Goal: Information Seeking & Learning: Learn about a topic

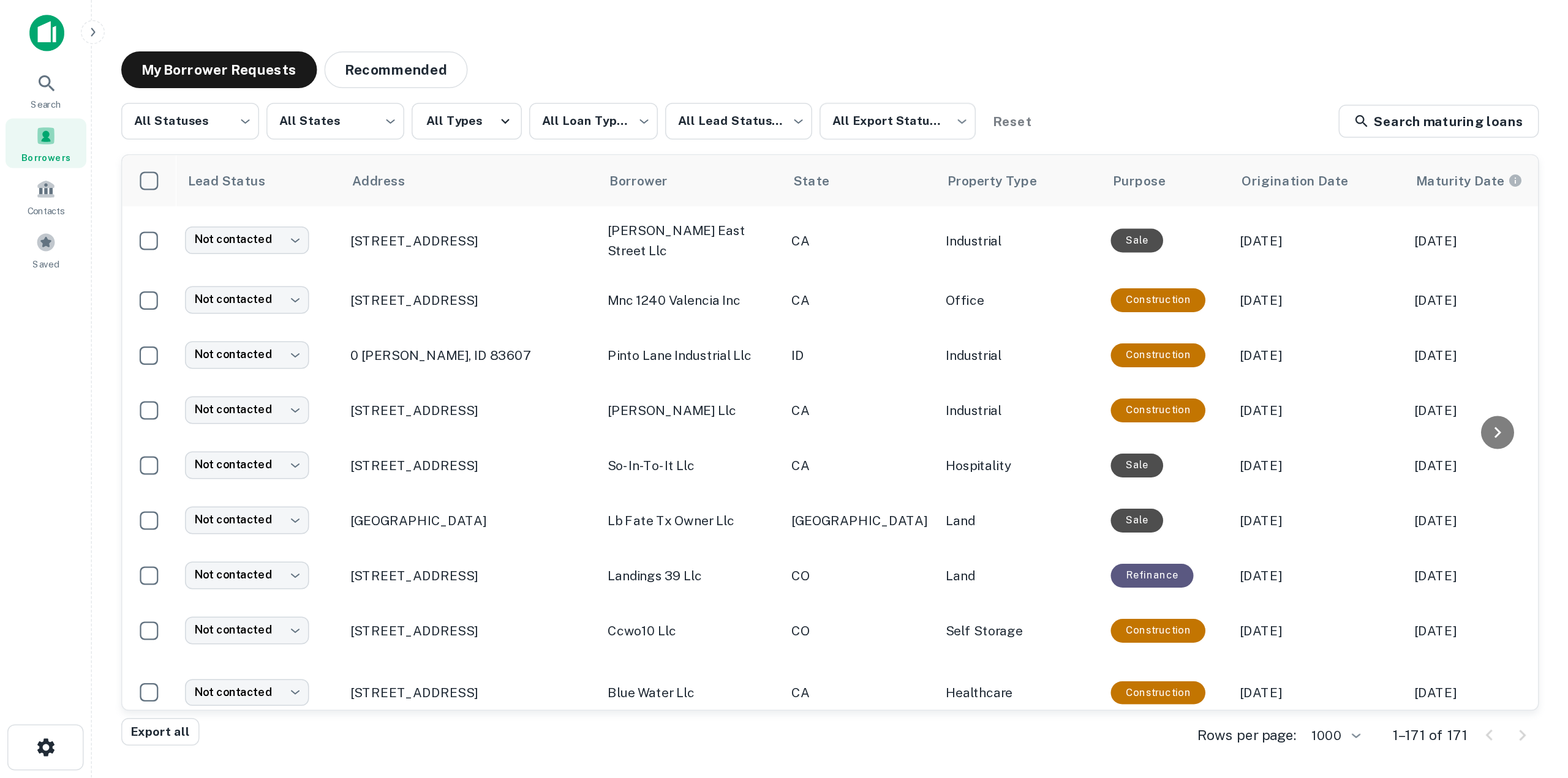
scroll to position [227, 0]
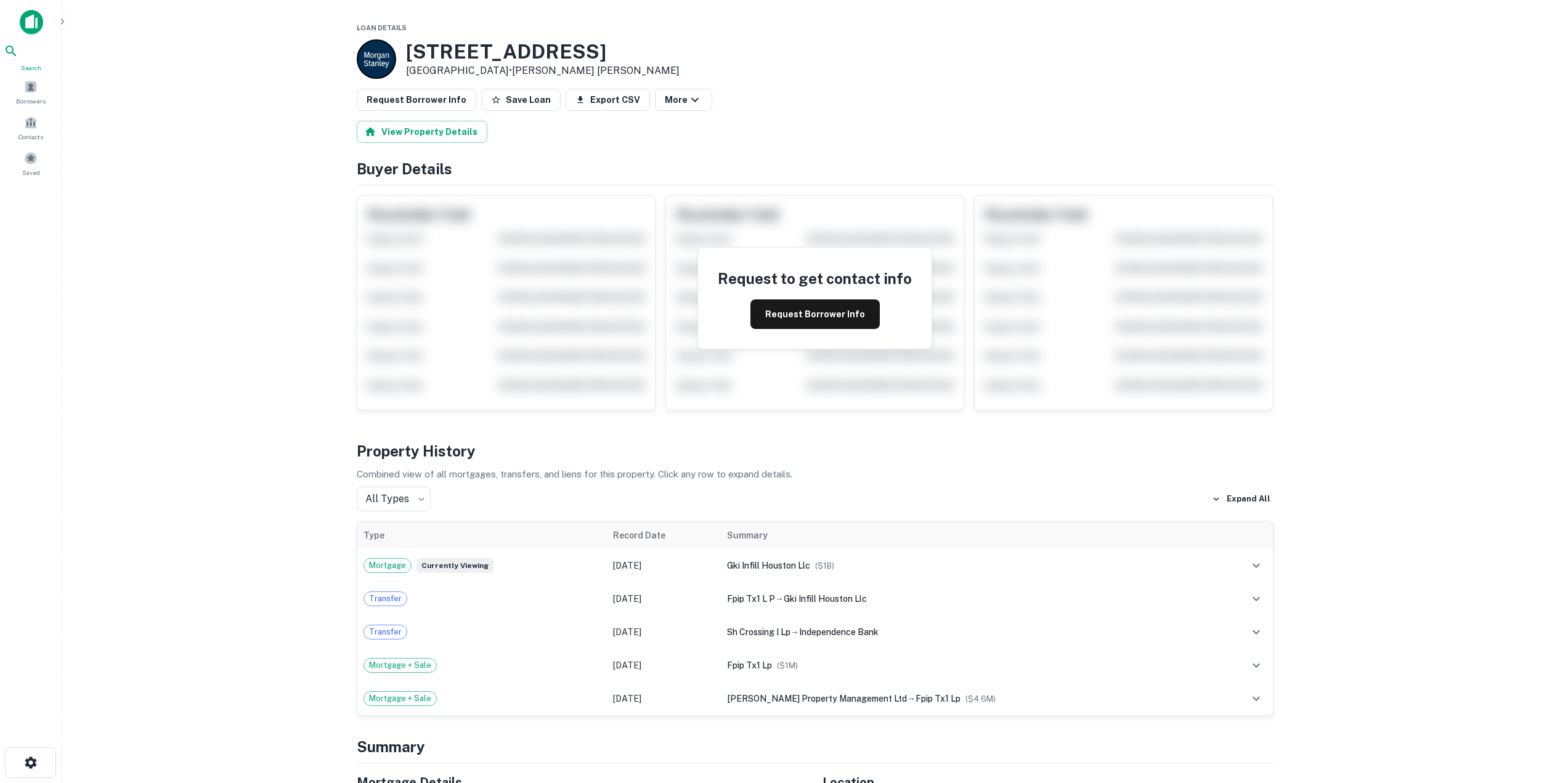
click at [18, 57] on icon at bounding box center [11, 51] width 15 height 15
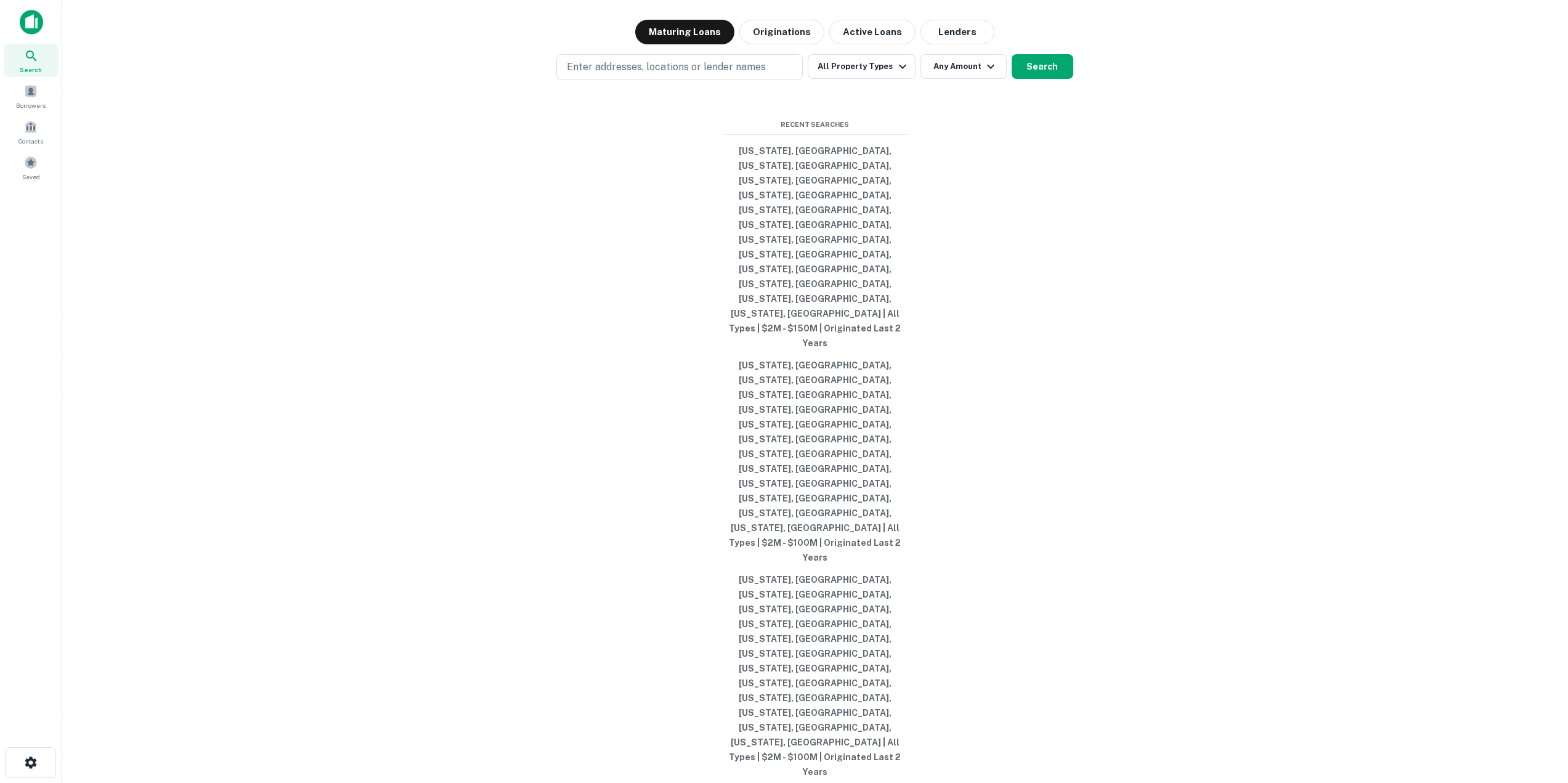
click at [623, 74] on p "Enter addresses, locations or lender names" at bounding box center [666, 67] width 199 height 15
type input "*******"
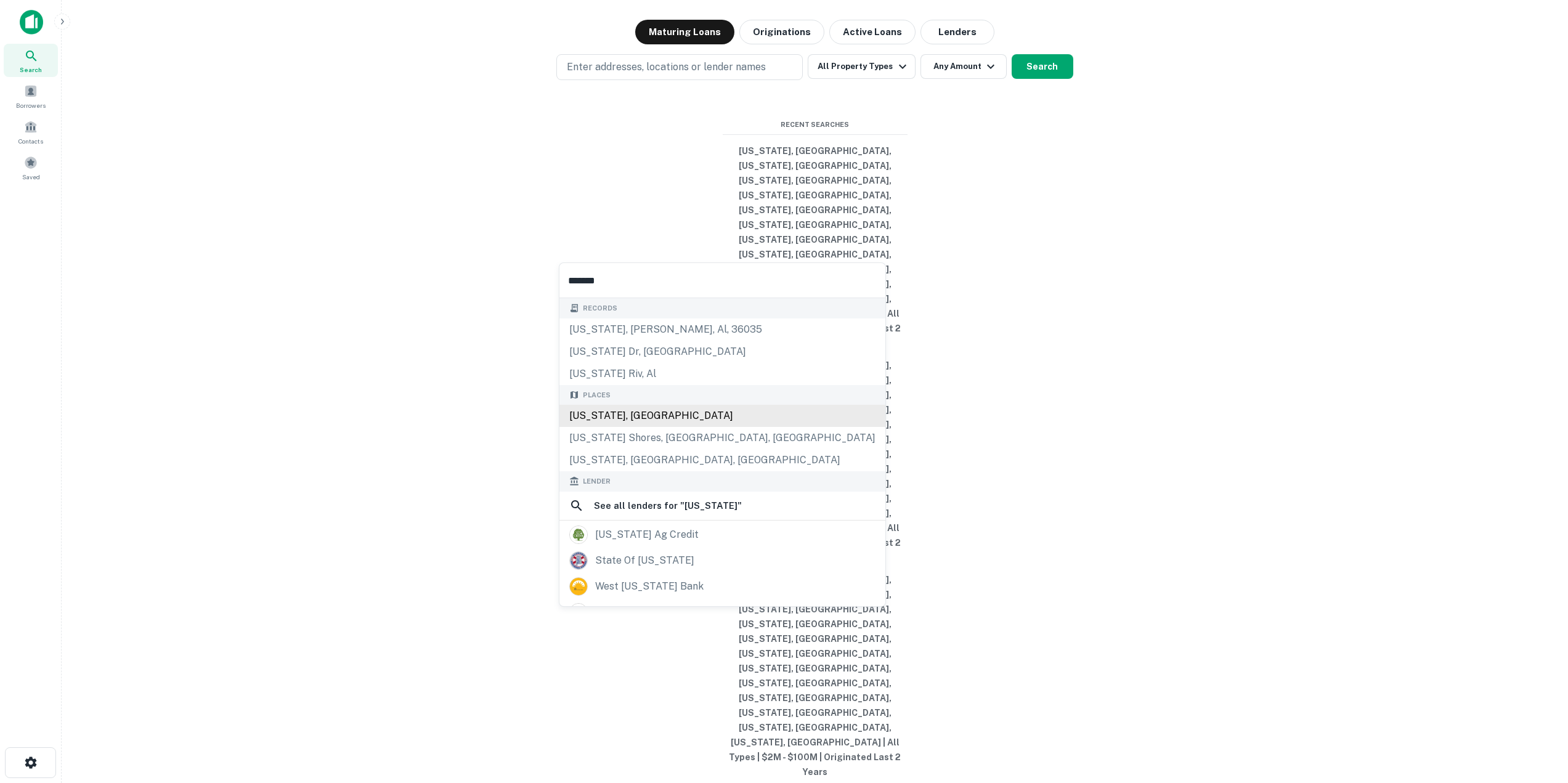
click at [642, 414] on div "Alabama, USA" at bounding box center [722, 416] width 326 height 22
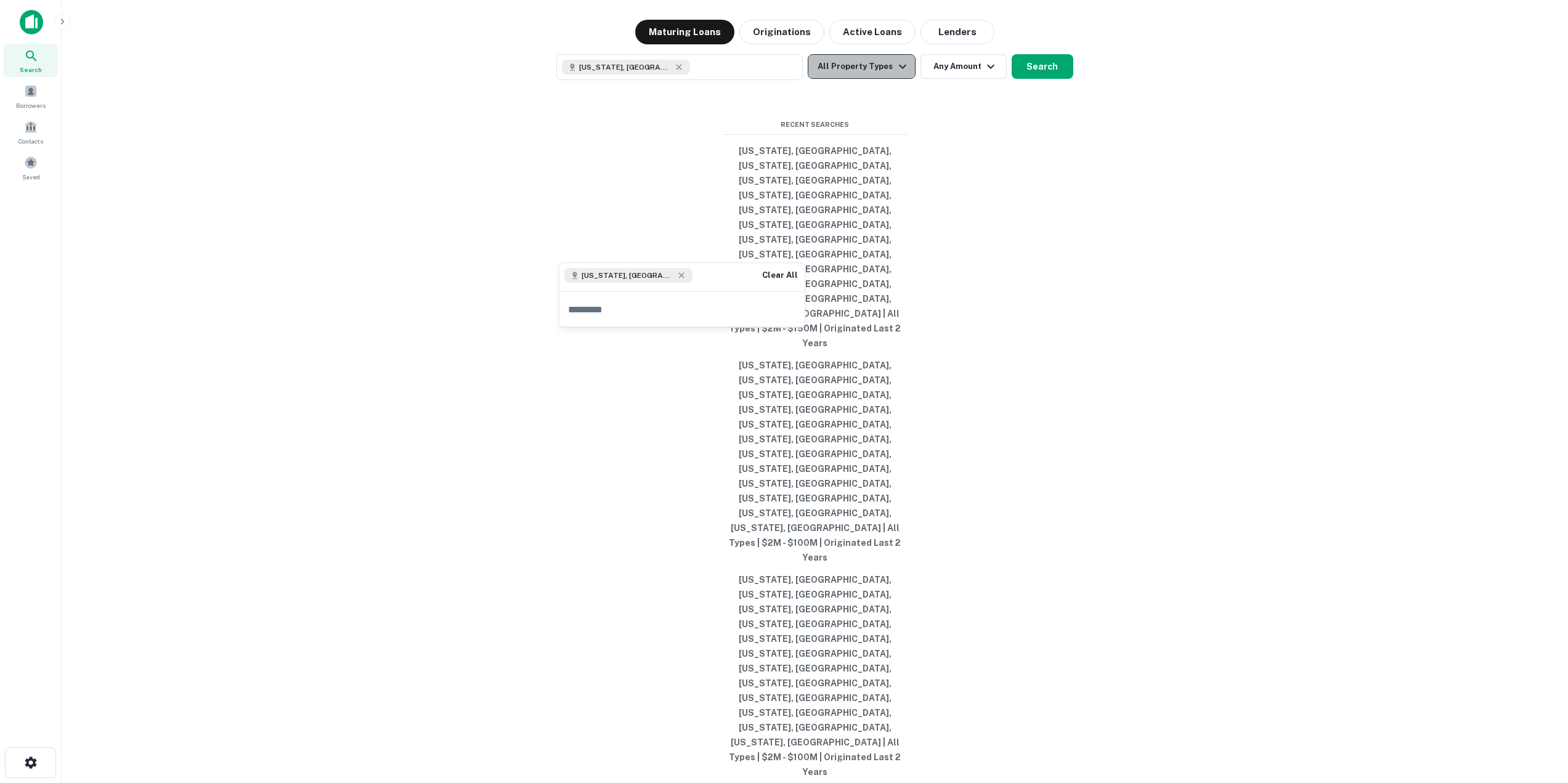
click at [898, 74] on icon "button" at bounding box center [902, 66] width 15 height 15
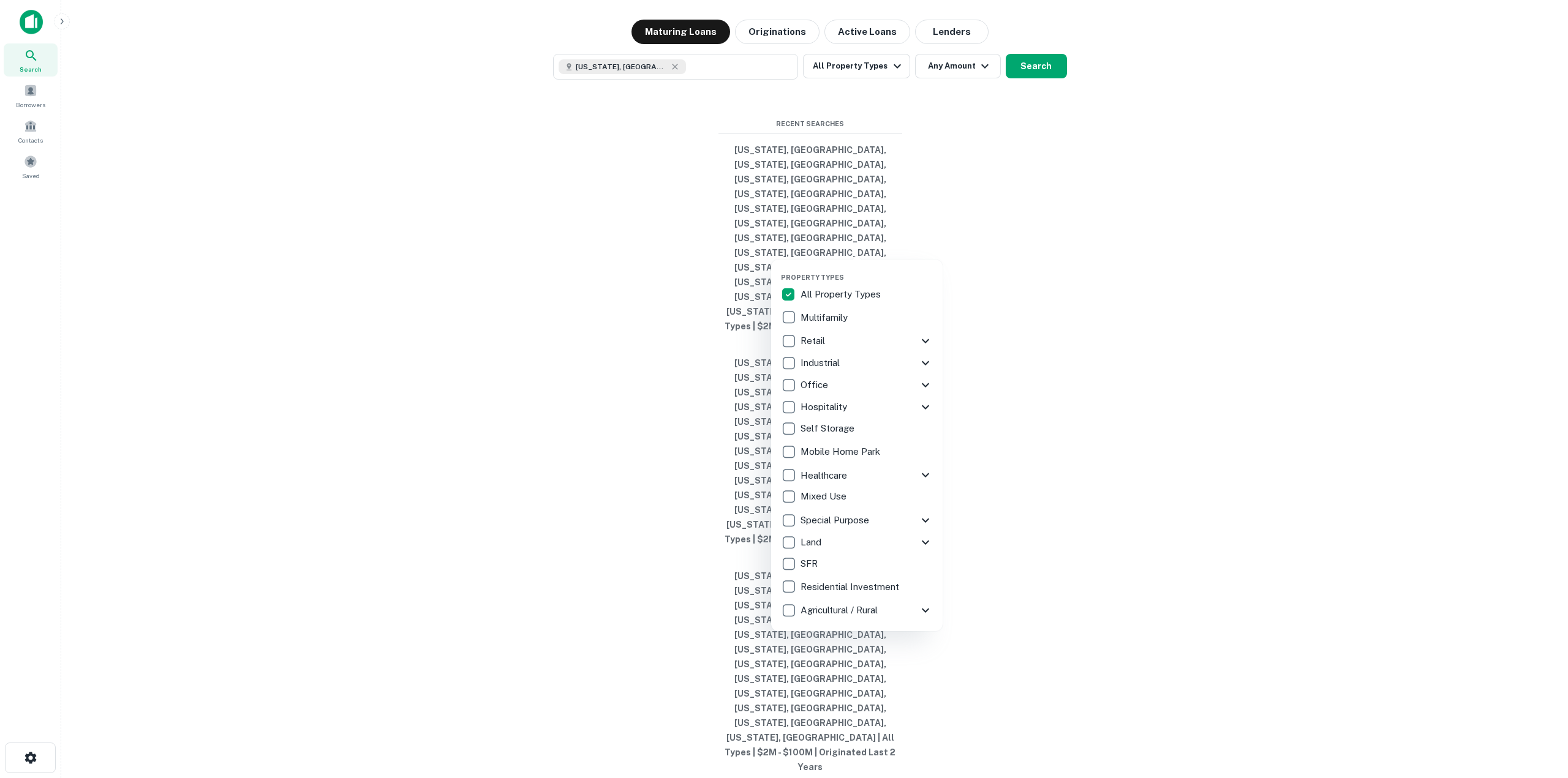
click at [813, 343] on p "Retail" at bounding box center [814, 340] width 27 height 15
click at [1009, 246] on div at bounding box center [784, 389] width 1568 height 778
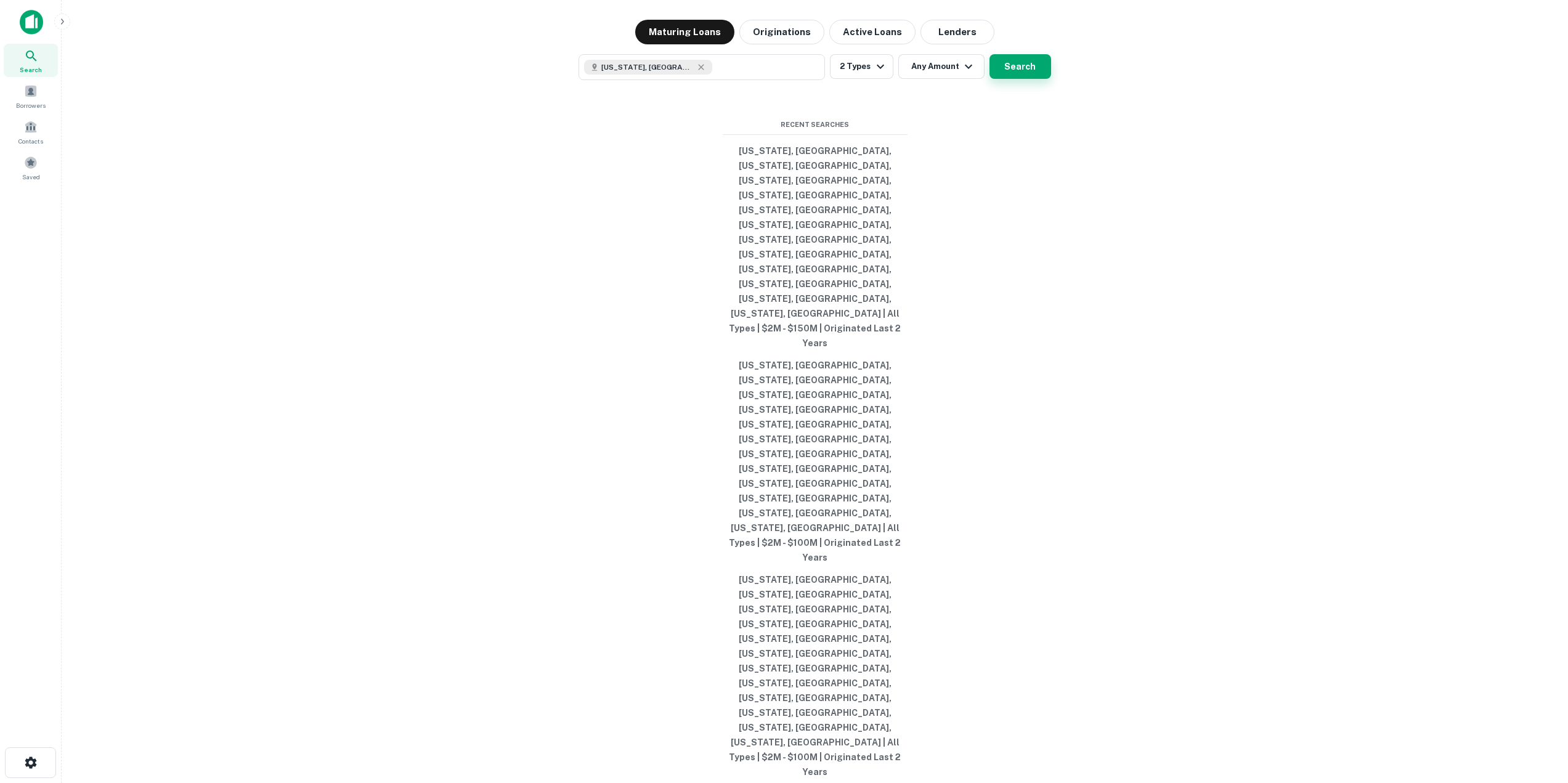
click at [1014, 79] on button "Search" at bounding box center [1020, 66] width 62 height 25
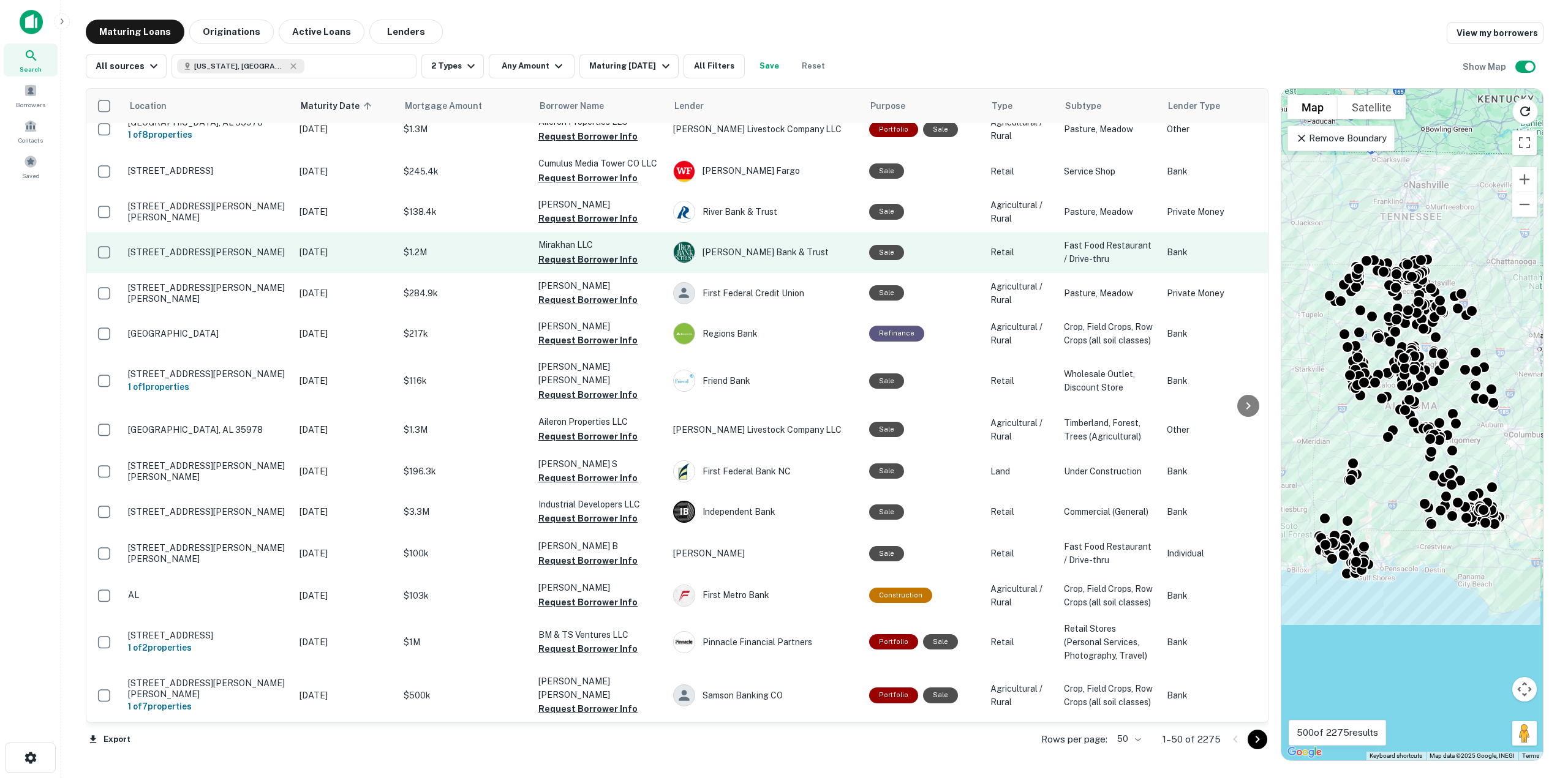
scroll to position [1867, 0]
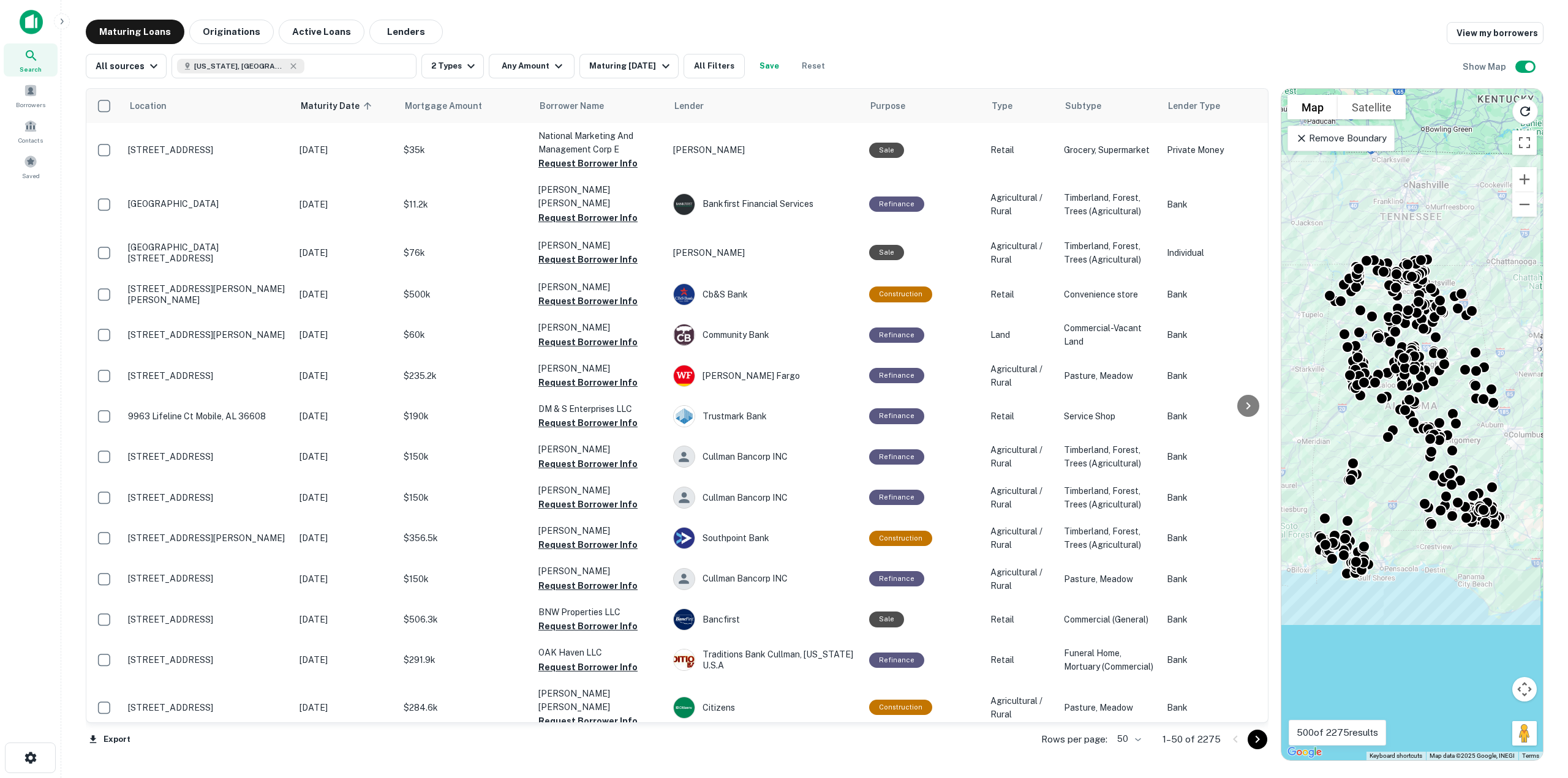
scroll to position [1867, 0]
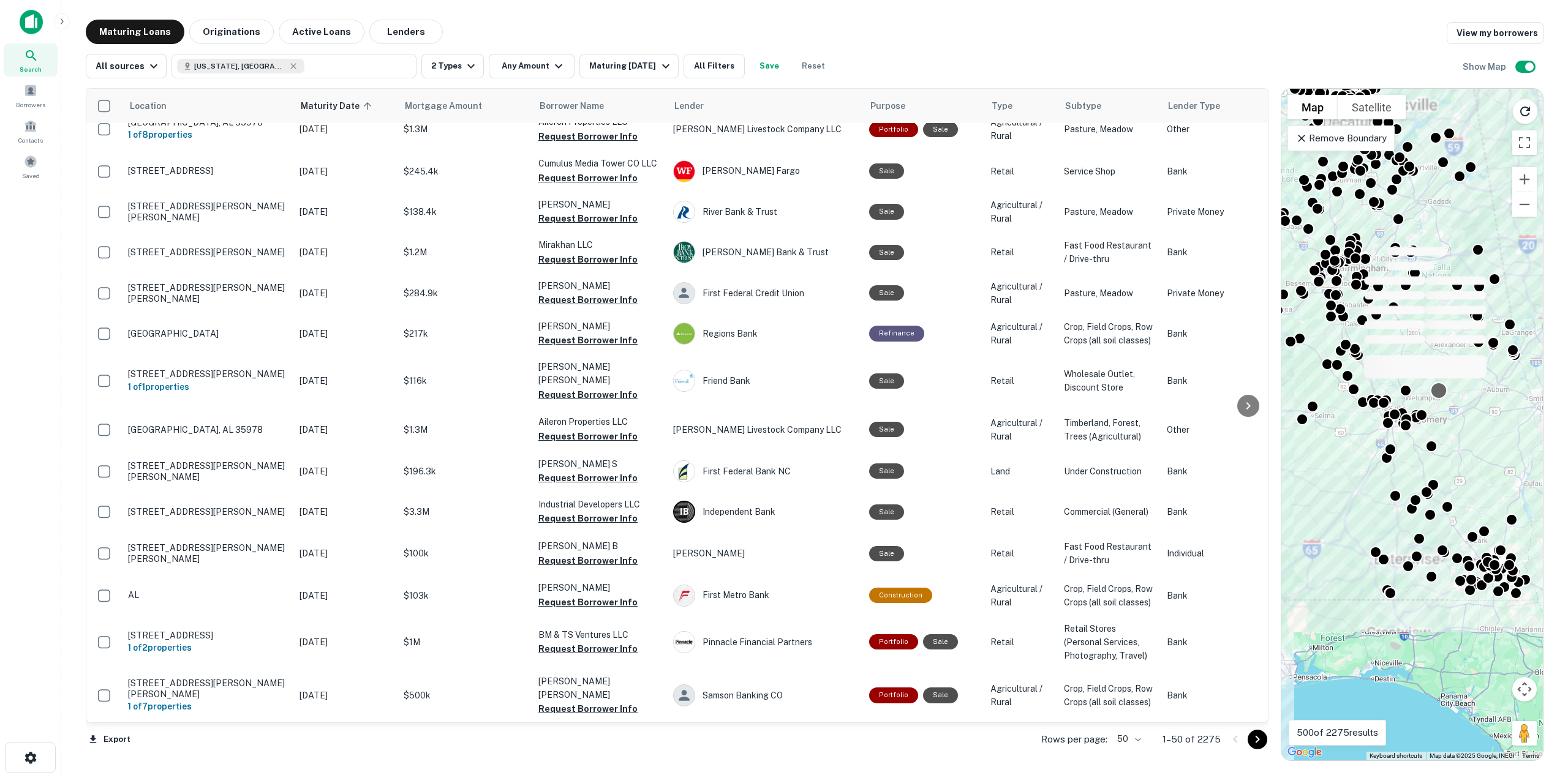
drag, startPoint x: 1458, startPoint y: 431, endPoint x: 1444, endPoint y: 398, distance: 35.8
click at [1444, 395] on div "To activate drag with keyboard, press Alt + Enter. Once in keyboard drag state,…" at bounding box center [1412, 424] width 262 height 671
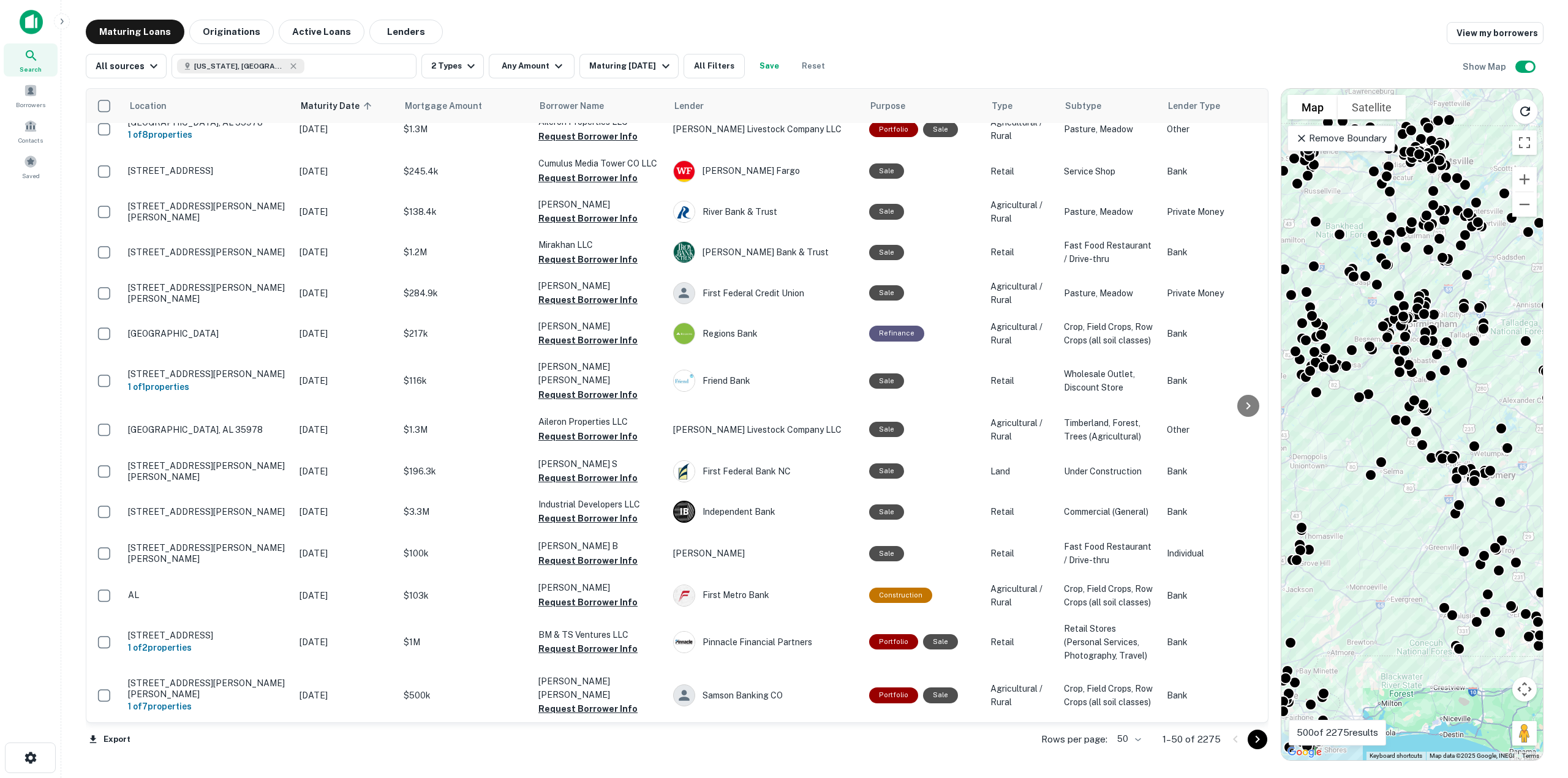
drag, startPoint x: 1432, startPoint y: 456, endPoint x: 1501, endPoint y: 512, distance: 88.9
click at [1501, 512] on div "To activate drag with keyboard, press Alt + Enter. Once in keyboard drag state,…" at bounding box center [1412, 424] width 262 height 671
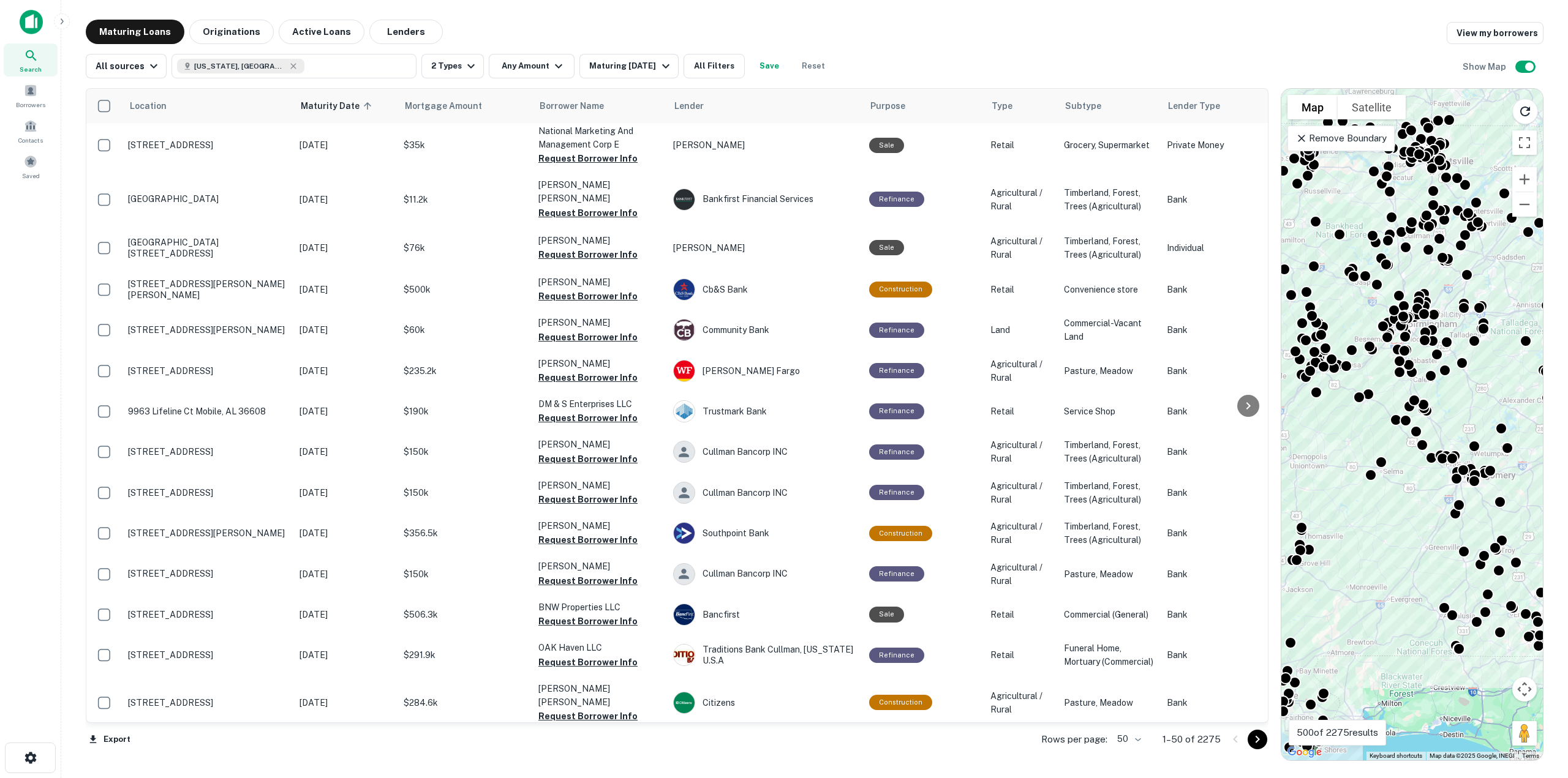
scroll to position [0, 0]
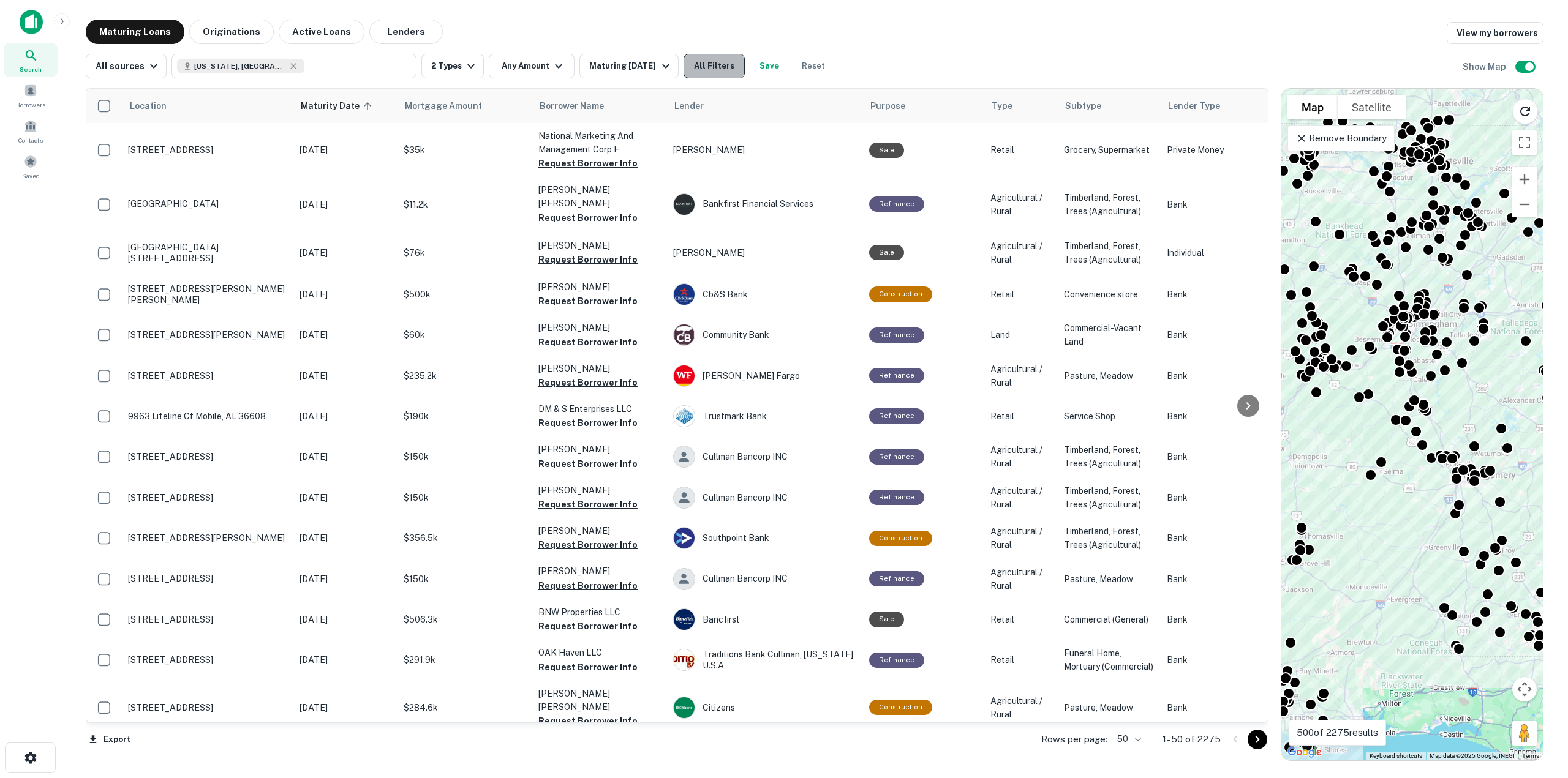
click at [705, 67] on button "All Filters" at bounding box center [714, 66] width 62 height 25
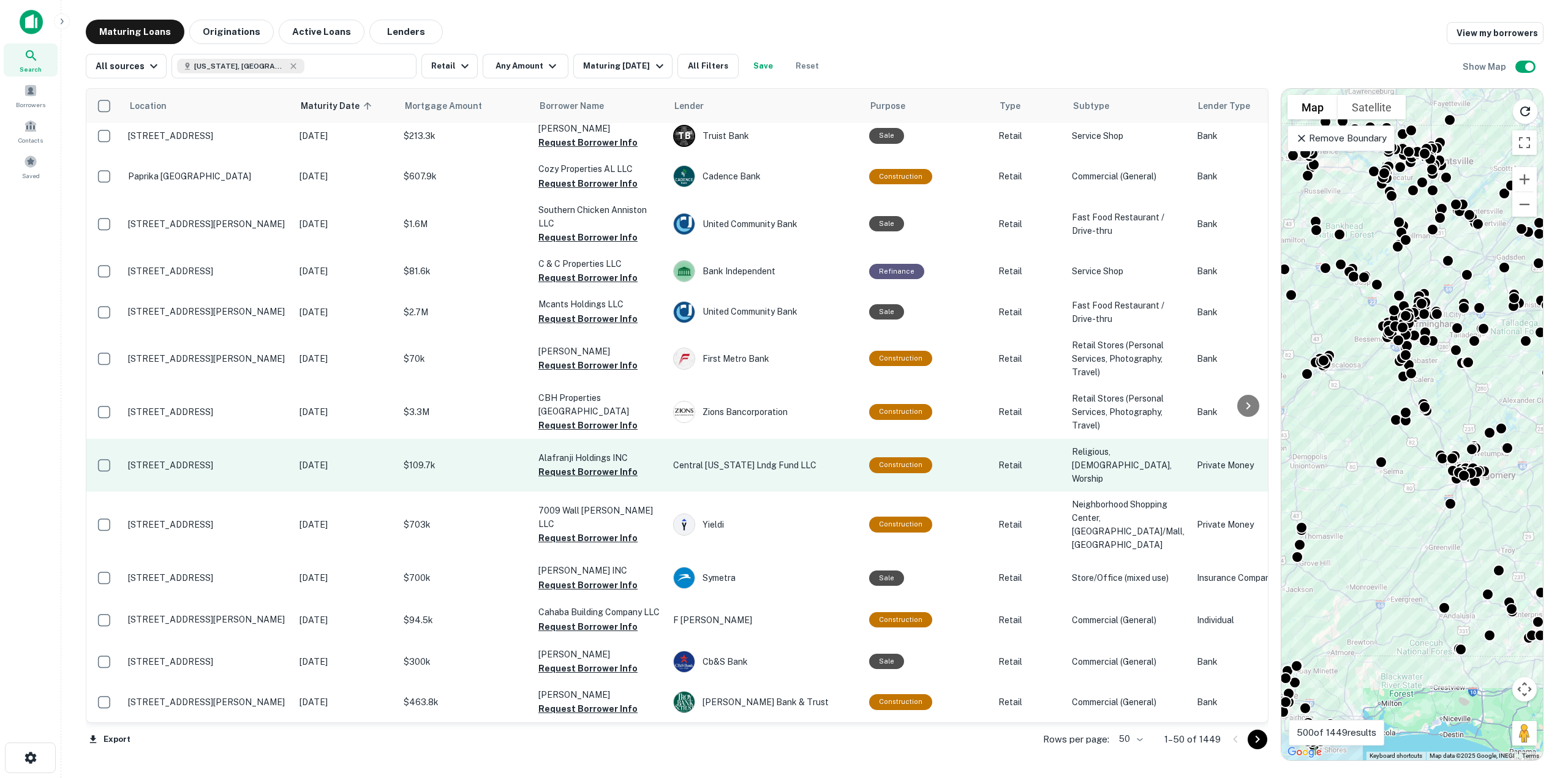
scroll to position [1893, 0]
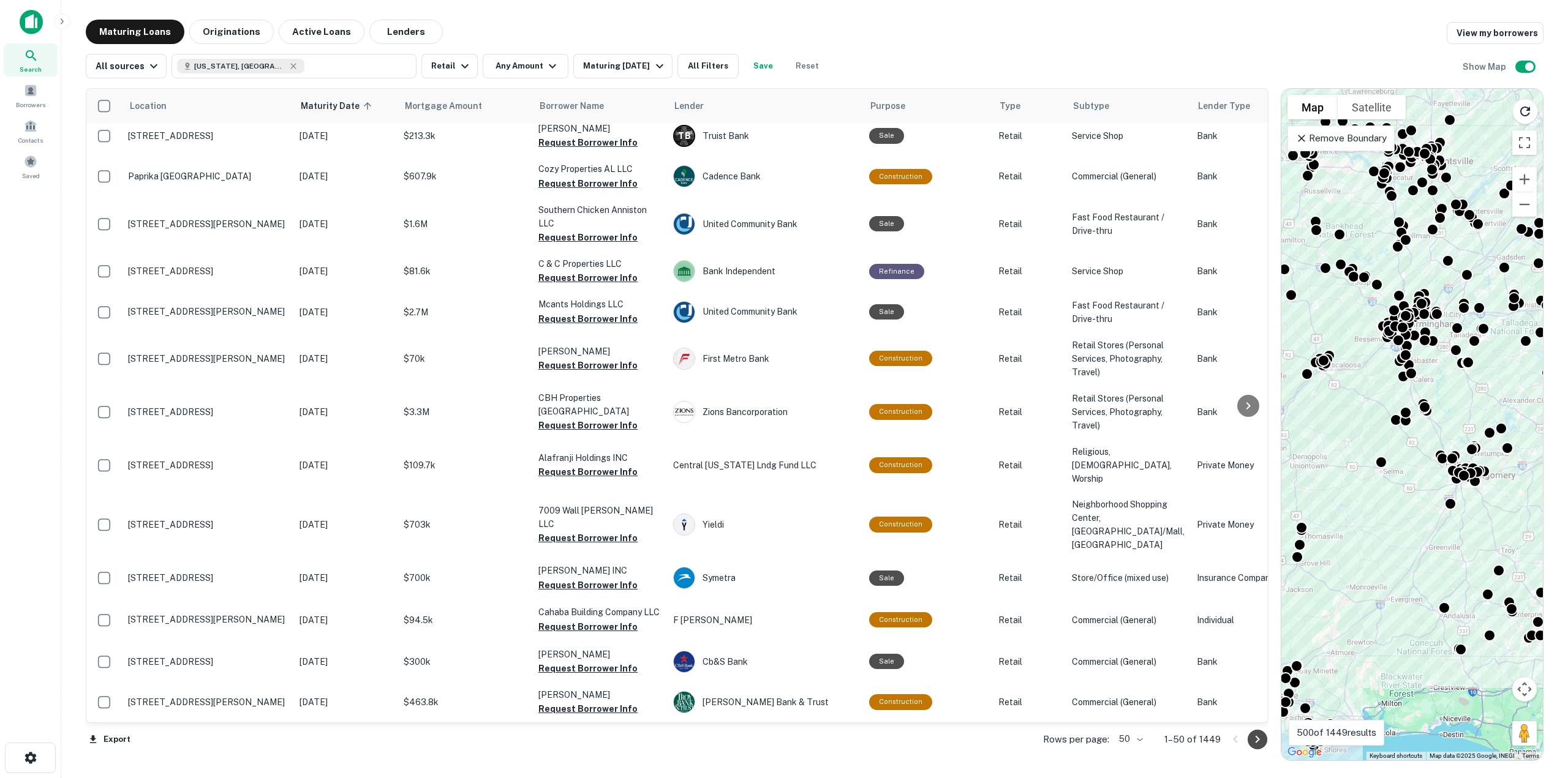
click at [1258, 734] on icon "Go to next page" at bounding box center [1257, 739] width 15 height 15
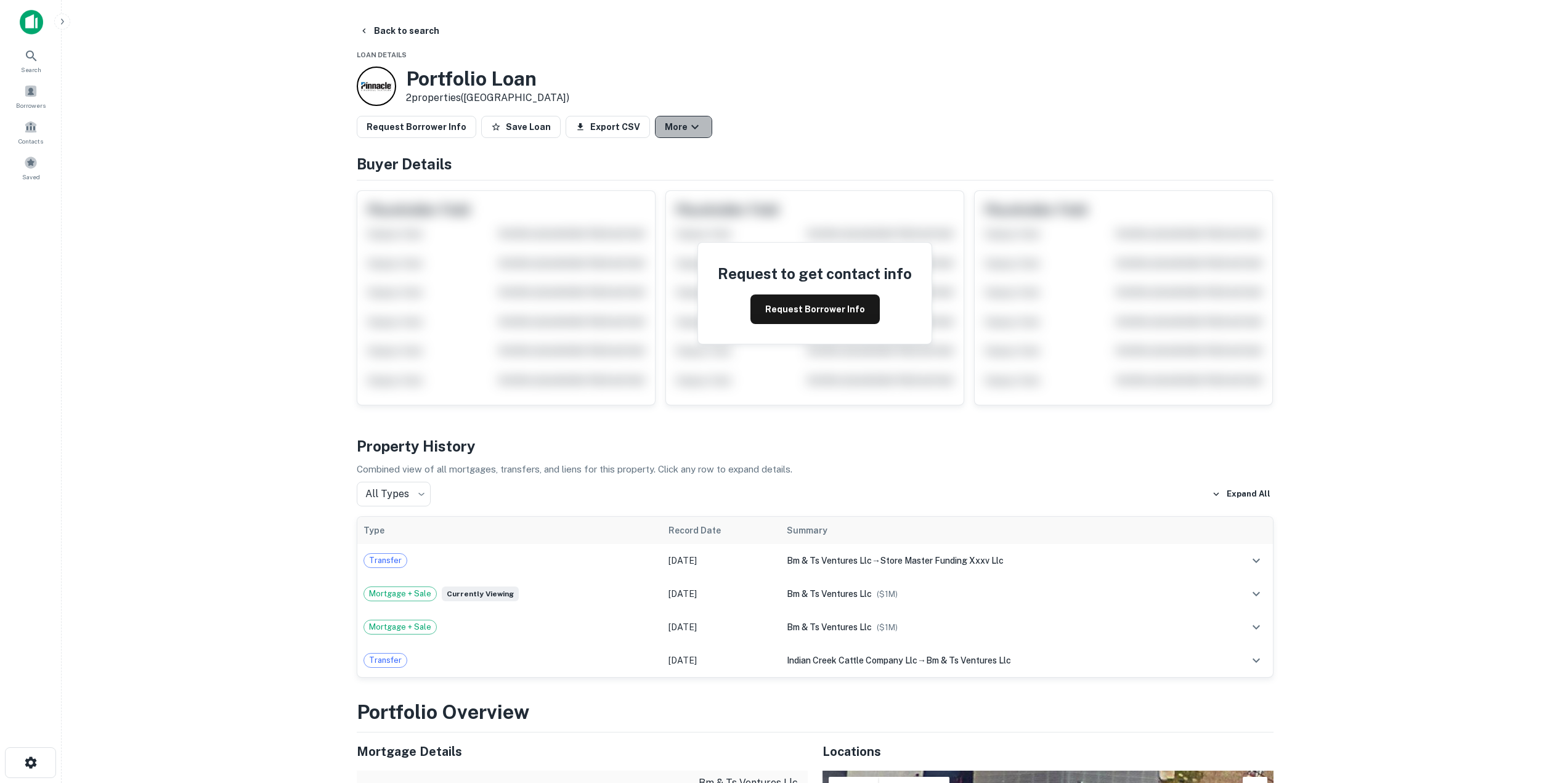
click at [667, 131] on button "More" at bounding box center [683, 127] width 57 height 22
click at [676, 153] on link "View Lender" at bounding box center [671, 163] width 74 height 22
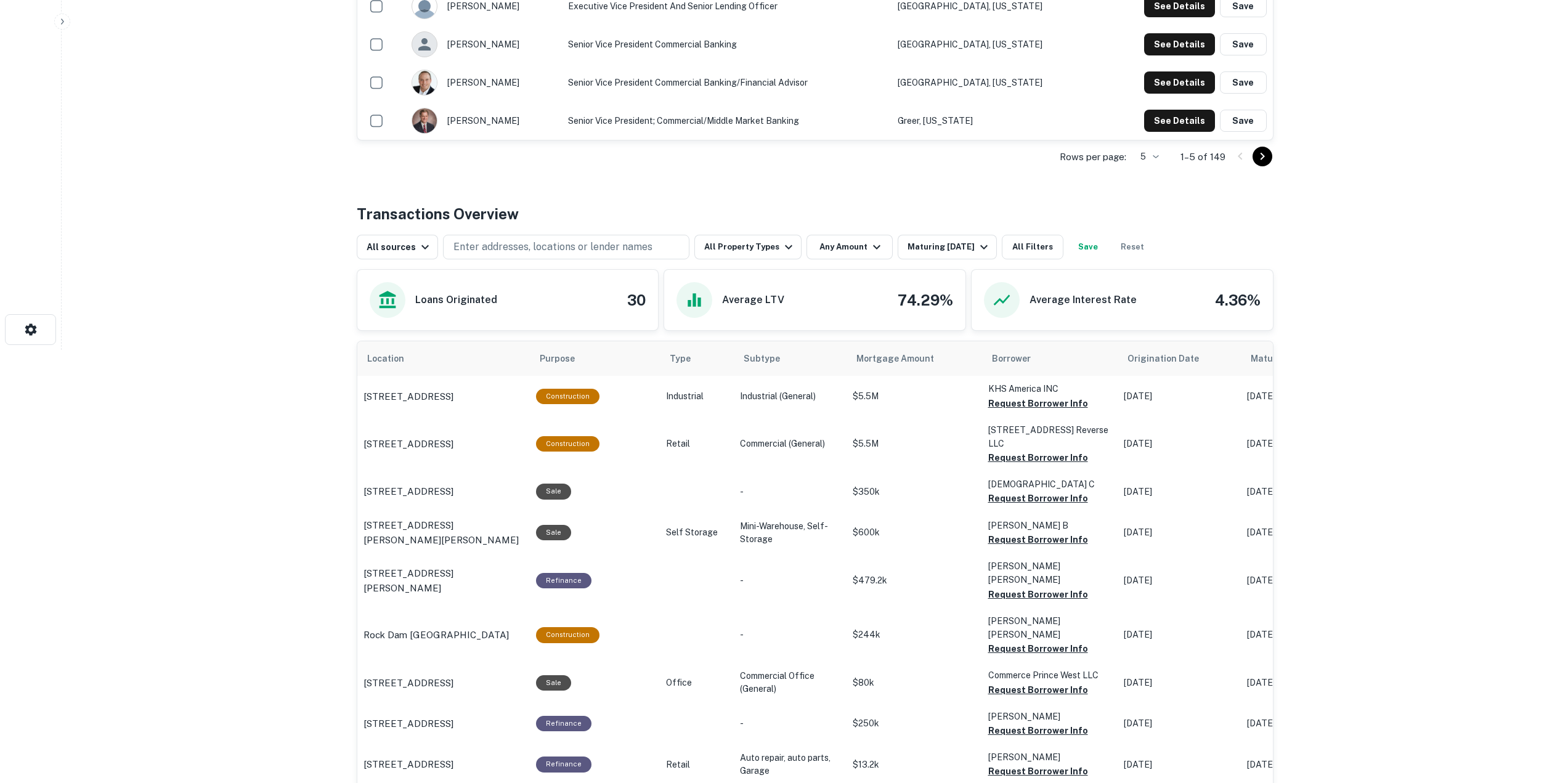
scroll to position [431, 0]
